Goal: Navigation & Orientation: Go to known website

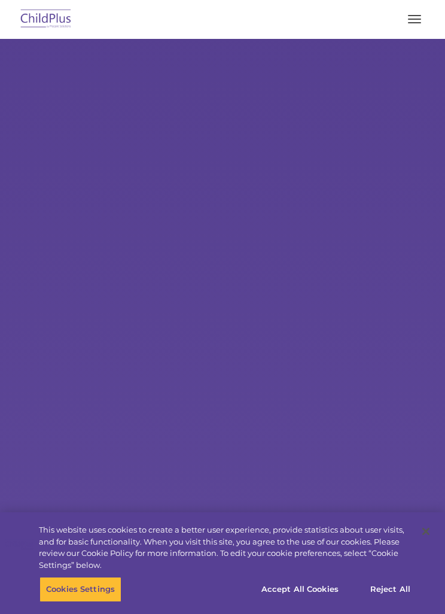
select select "MEDIUM"
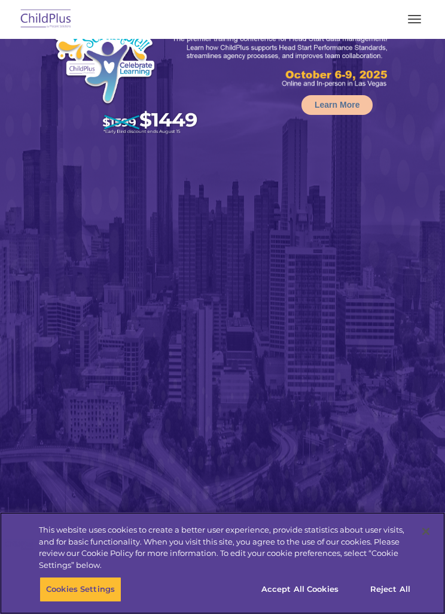
select select "MEDIUM"
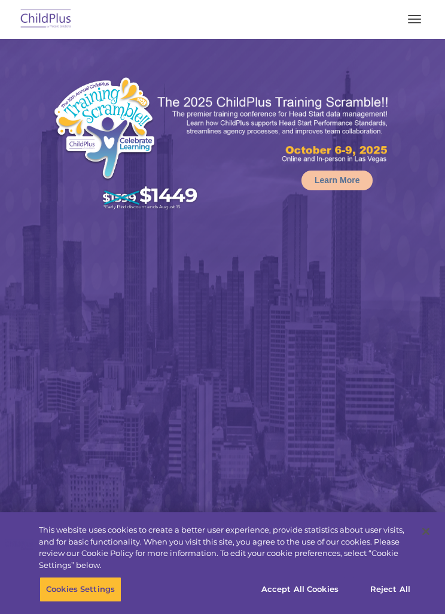
select select "MEDIUM"
